Goal: Check status: Check status

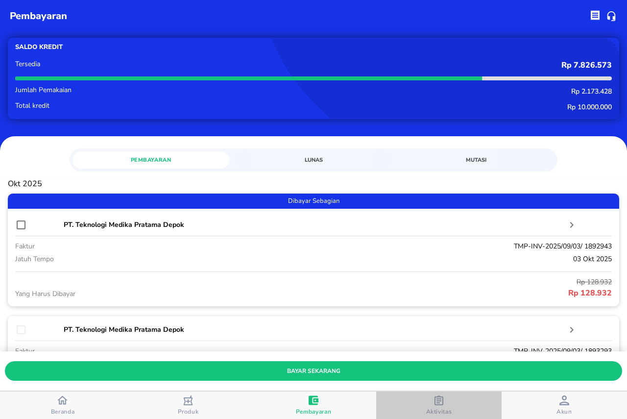
click at [443, 408] on span "Aktivitas" at bounding box center [439, 412] width 26 height 8
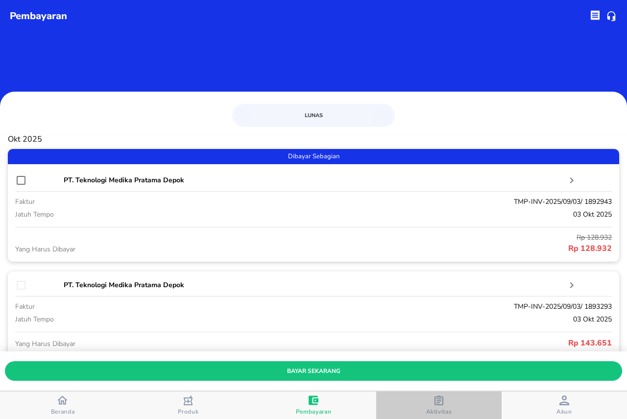
click at [432, 408] on span "Aktivitas" at bounding box center [439, 412] width 26 height 8
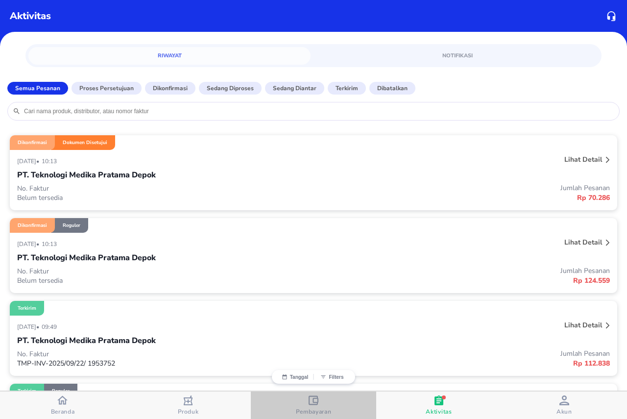
click at [307, 400] on div "Pembayaran" at bounding box center [314, 405] width 36 height 20
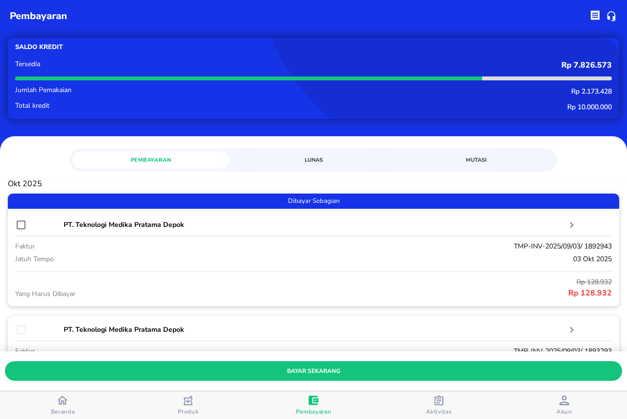
click at [433, 408] on span "Aktivitas" at bounding box center [439, 412] width 26 height 8
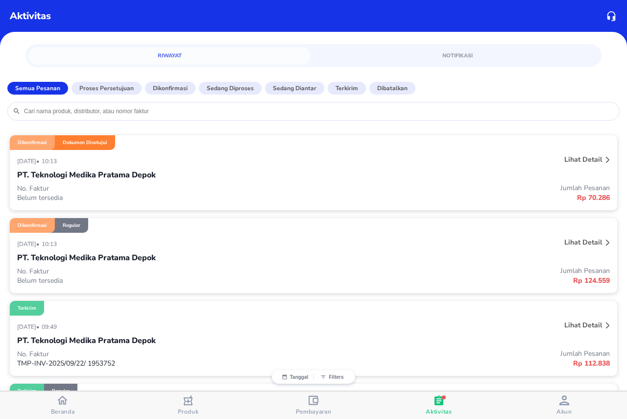
click at [573, 240] on p "Lihat detail" at bounding box center [583, 242] width 38 height 9
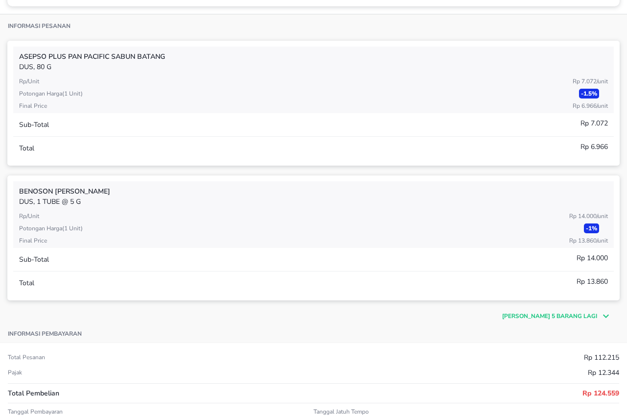
scroll to position [343, 0]
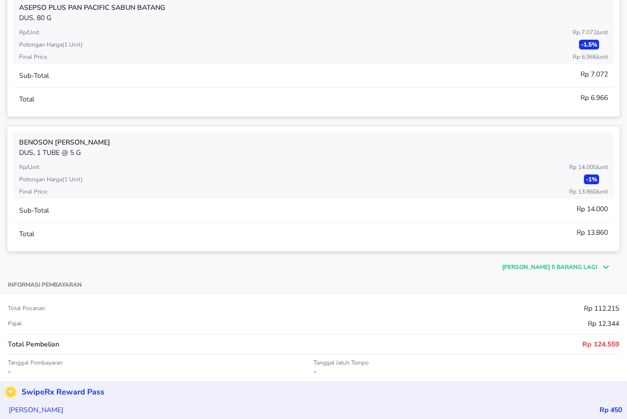
click at [572, 266] on p "[PERSON_NAME] 5 barang lagi" at bounding box center [549, 267] width 95 height 9
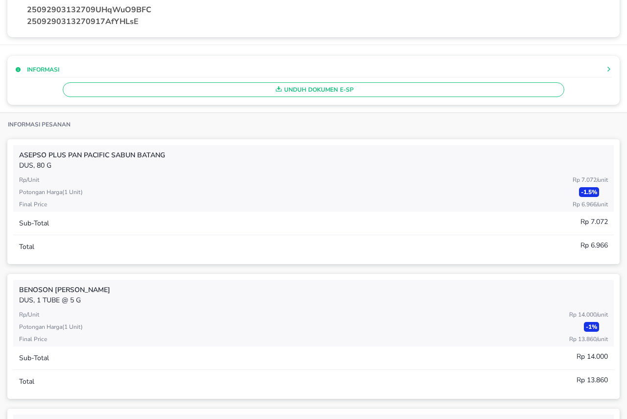
scroll to position [0, 0]
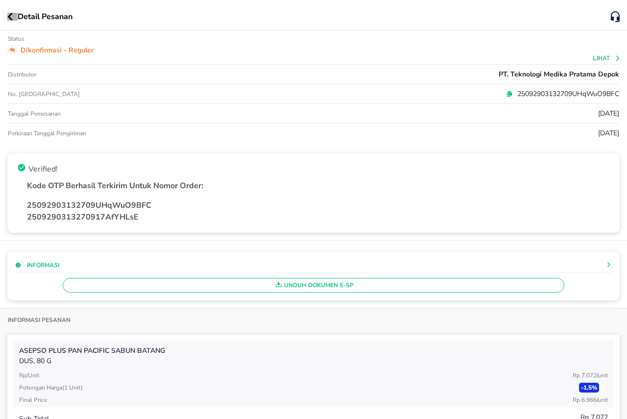
click at [17, 17] on button "button" at bounding box center [12, 17] width 10 height 8
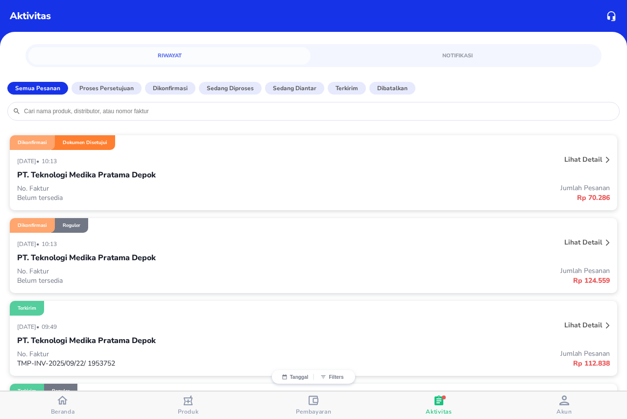
click at [57, 404] on icon "button" at bounding box center [62, 400] width 10 height 10
